Goal: Task Accomplishment & Management: Manage account settings

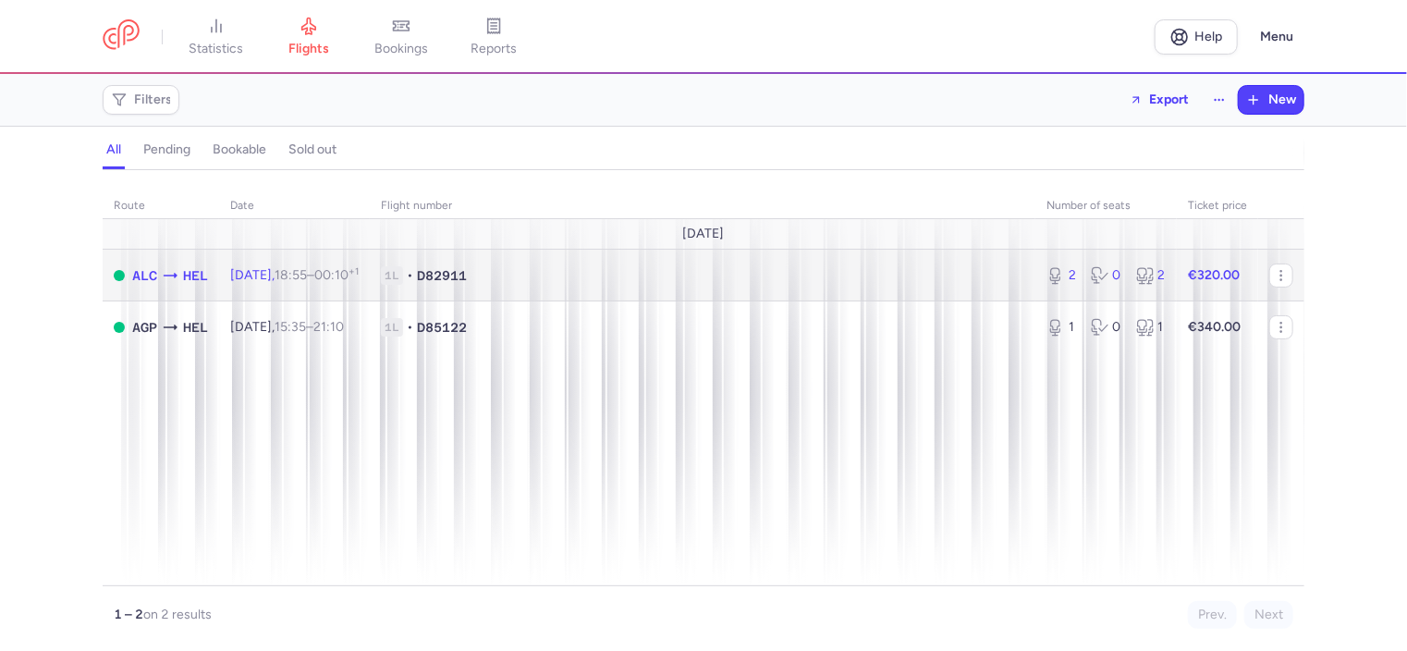
click at [467, 273] on span "D82911" at bounding box center [442, 275] width 50 height 18
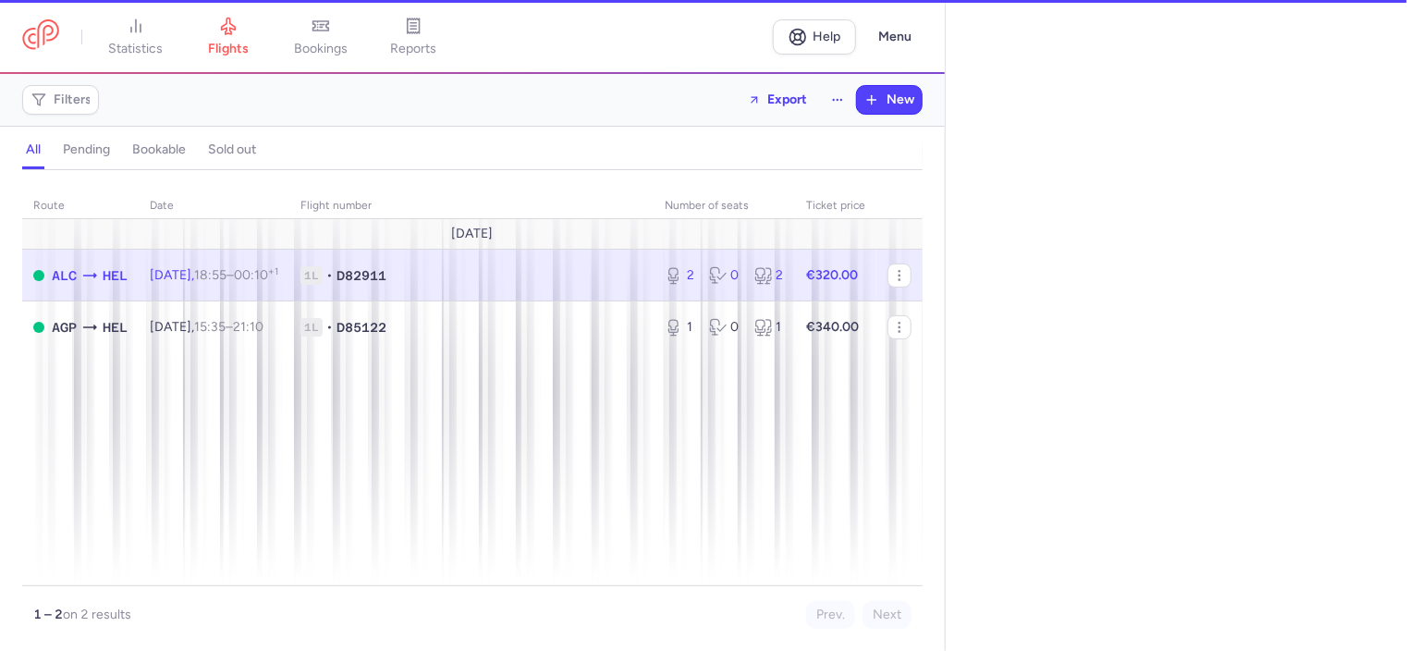
select select "days"
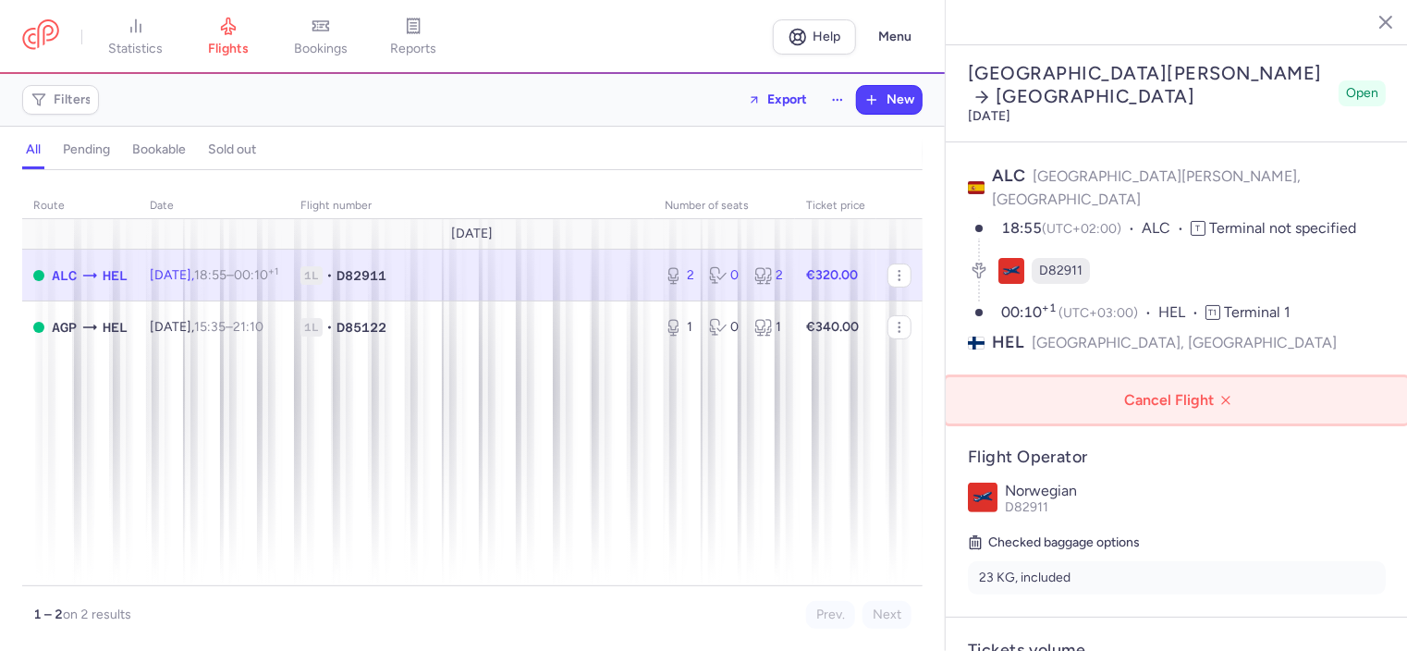
click at [1193, 392] on span "Cancel Flight" at bounding box center [1180, 400] width 433 height 17
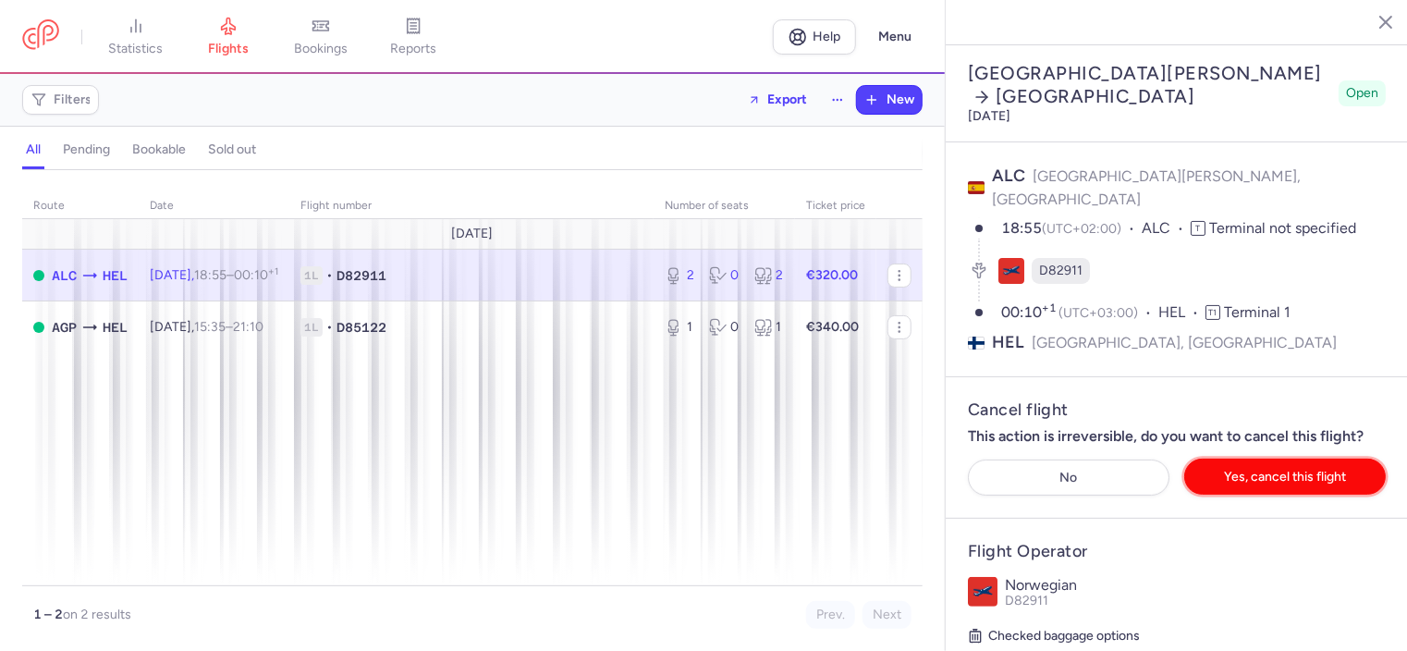
click at [1254, 470] on span "Yes, cancel this flight" at bounding box center [1285, 477] width 122 height 14
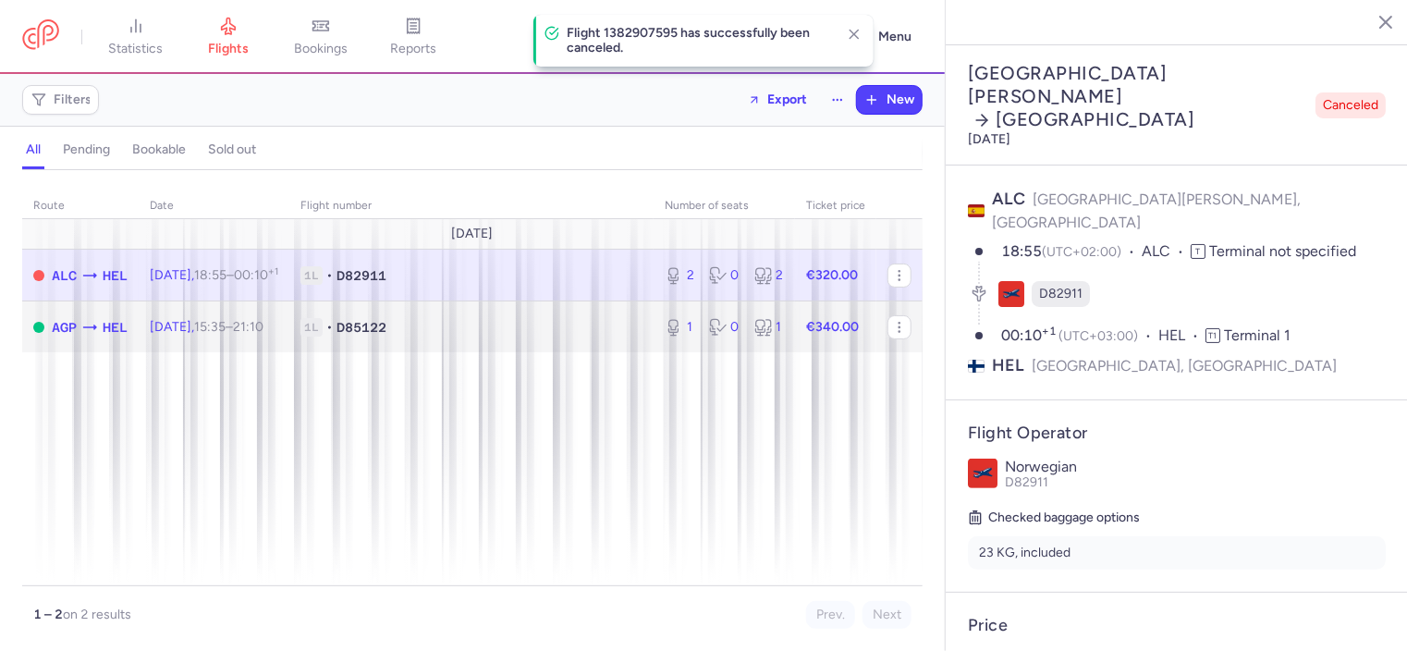
click at [274, 314] on td "[DATE] 15:35 – 21:10 +0" at bounding box center [214, 326] width 151 height 51
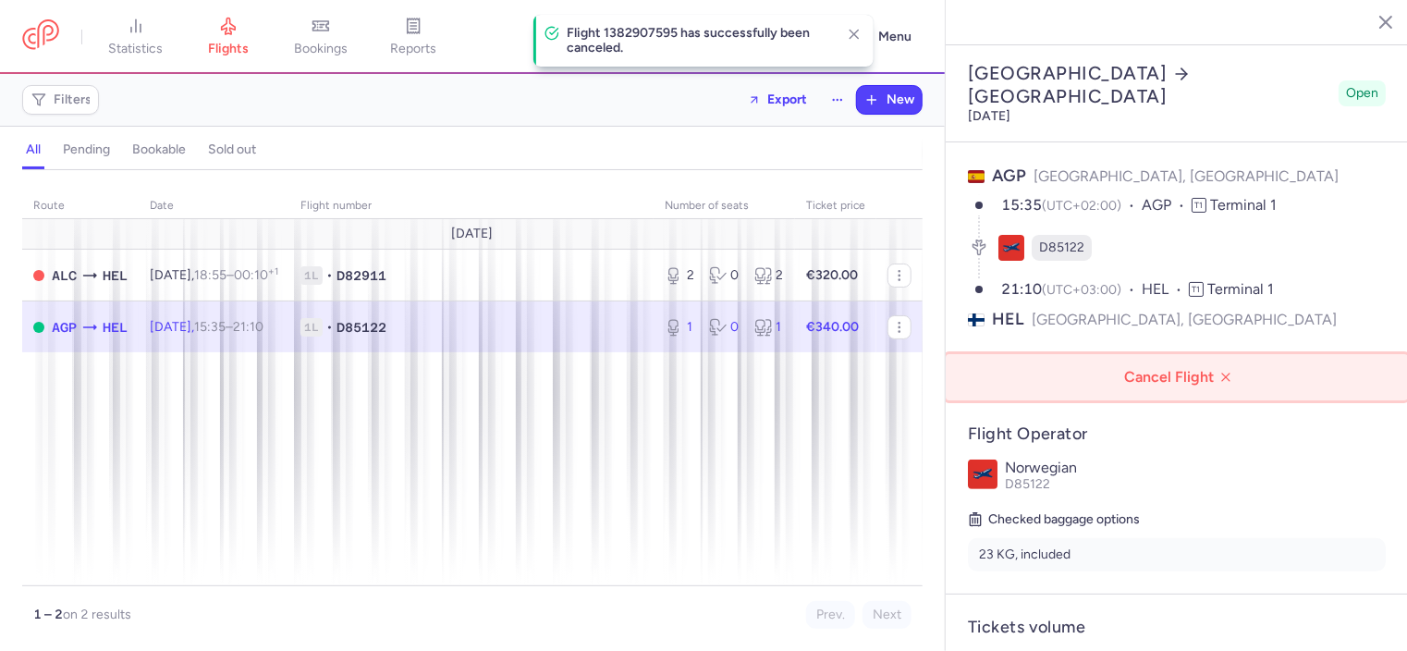
click at [1101, 369] on span "Cancel Flight" at bounding box center [1180, 377] width 433 height 17
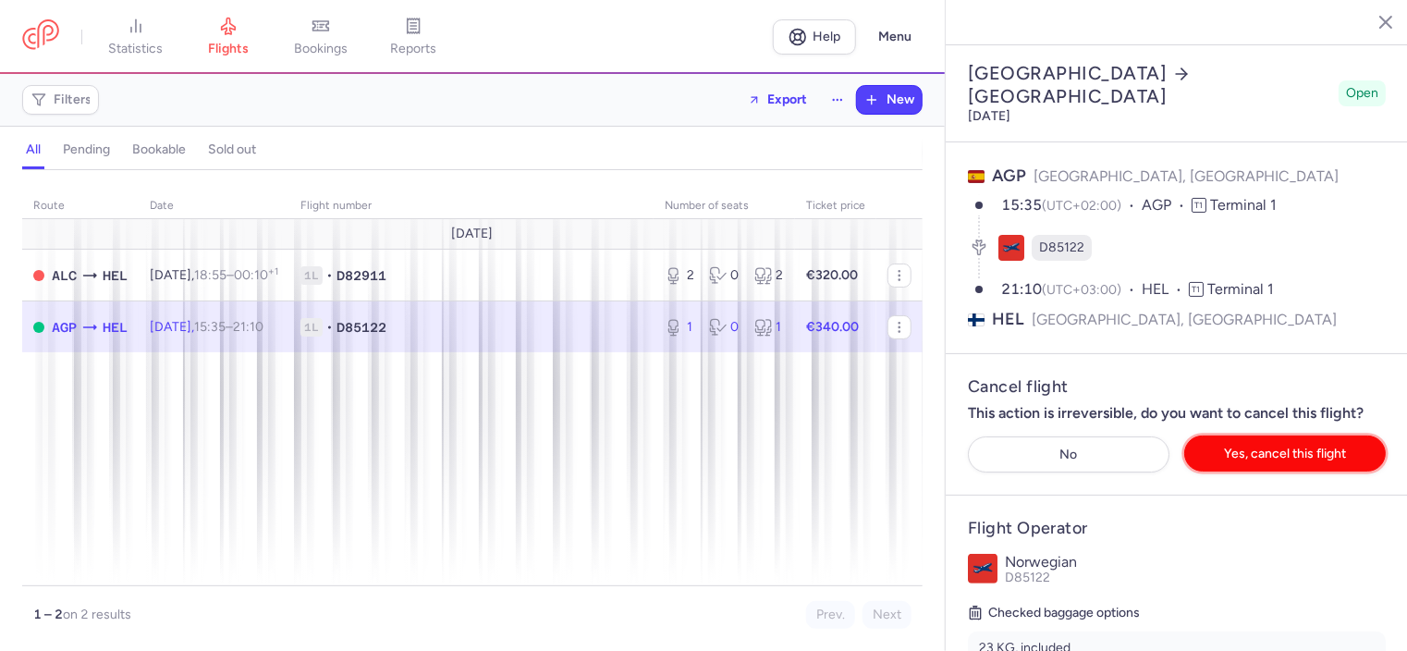
click at [1257, 446] on span "Yes, cancel this flight" at bounding box center [1285, 453] width 122 height 14
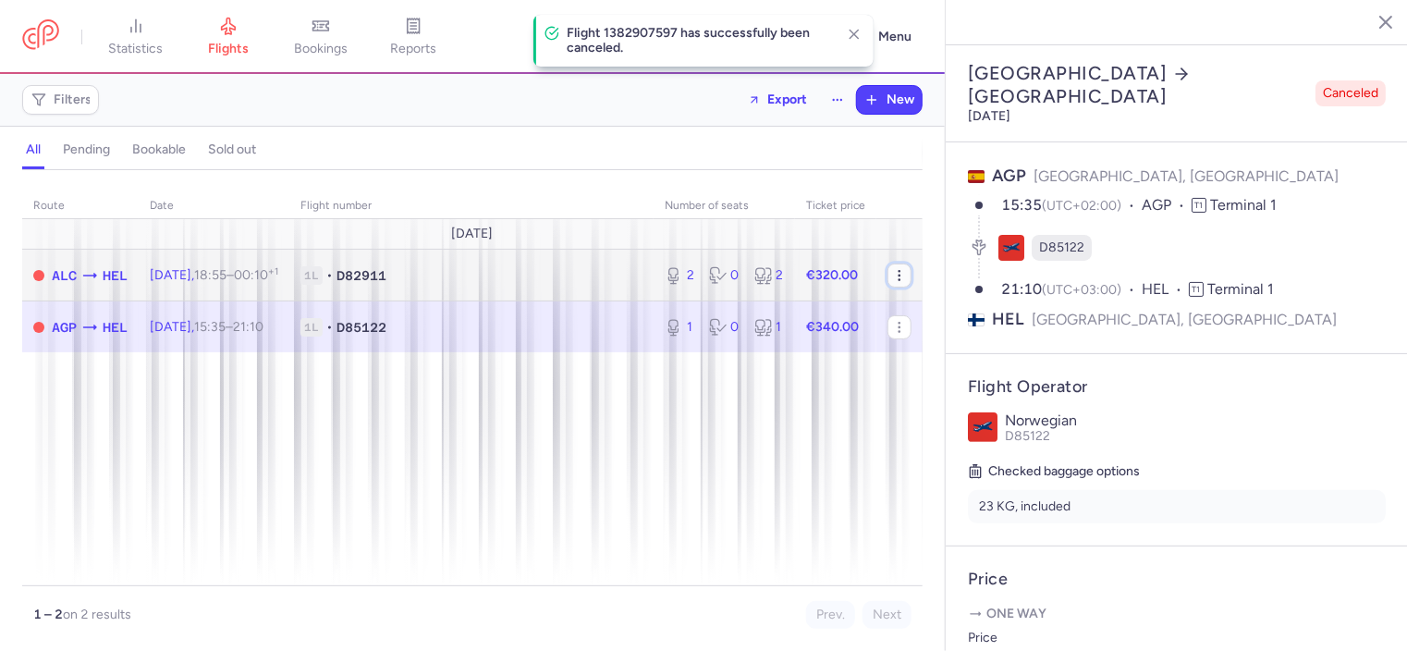
click at [906, 275] on icon "button" at bounding box center [899, 275] width 15 height 15
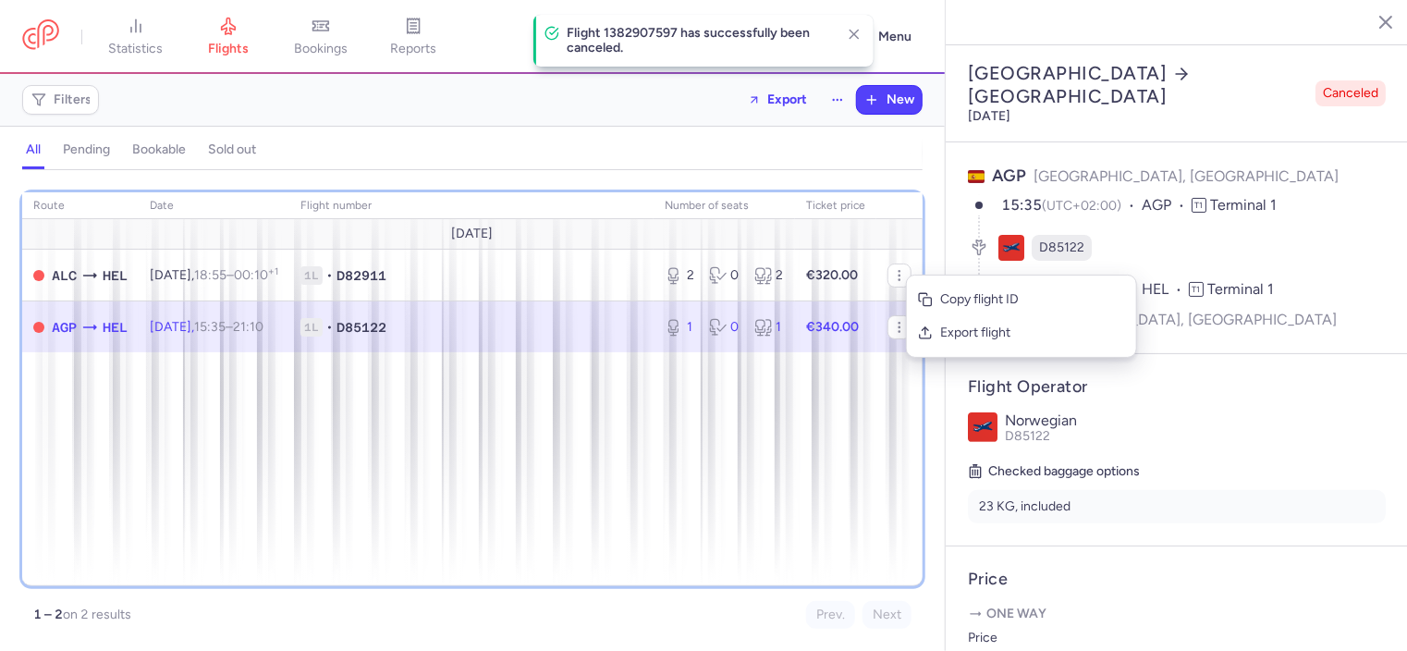
click at [740, 452] on div "route date Flight number number of seats Ticket price [DATE] ALC HEL [DATE] 18:…" at bounding box center [472, 389] width 900 height 394
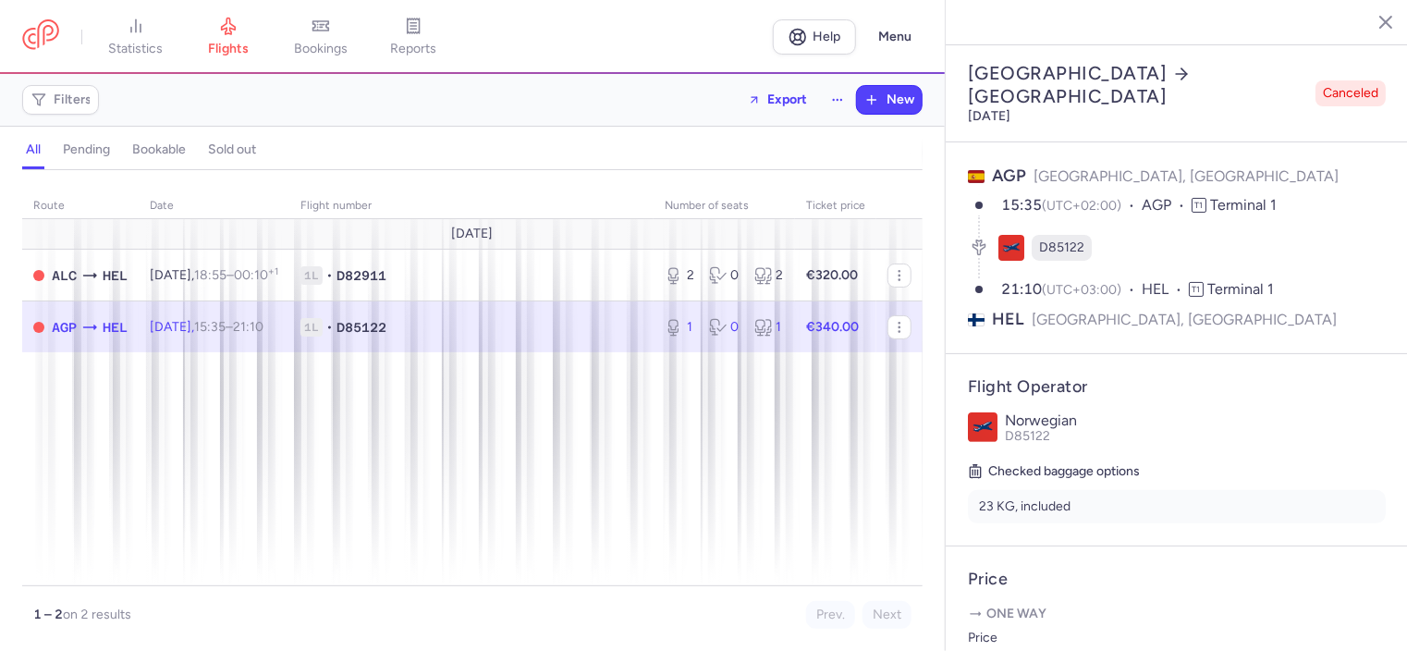
click at [477, 105] on div "Filters Export New" at bounding box center [472, 100] width 915 height 44
click at [1377, 27] on icon "button" at bounding box center [1371, 21] width 18 height 18
